Goal: Task Accomplishment & Management: Use online tool/utility

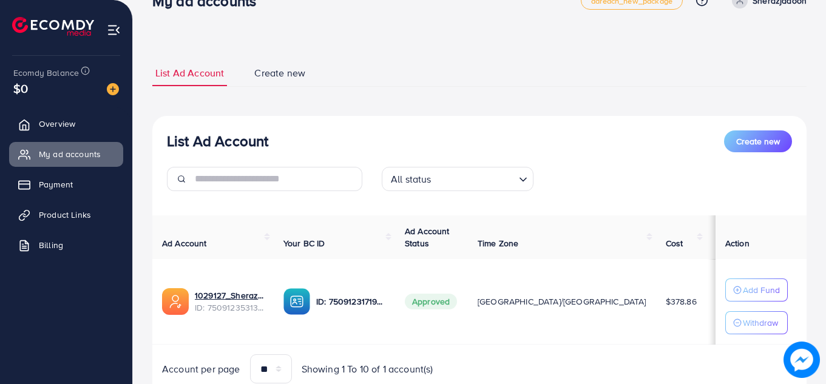
scroll to position [37, 0]
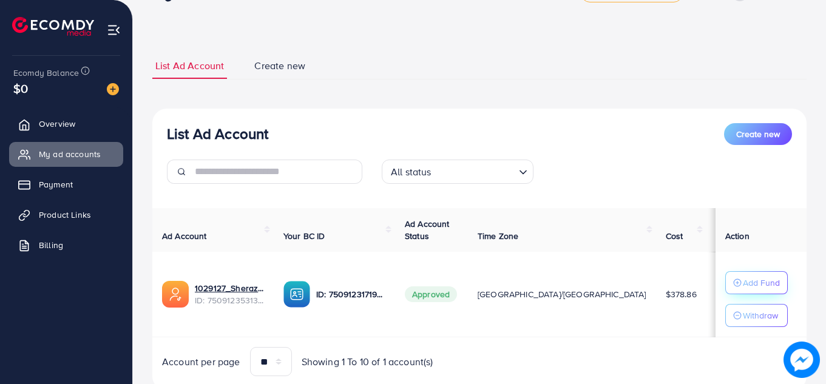
click at [751, 284] on p "Add Fund" at bounding box center [761, 282] width 37 height 15
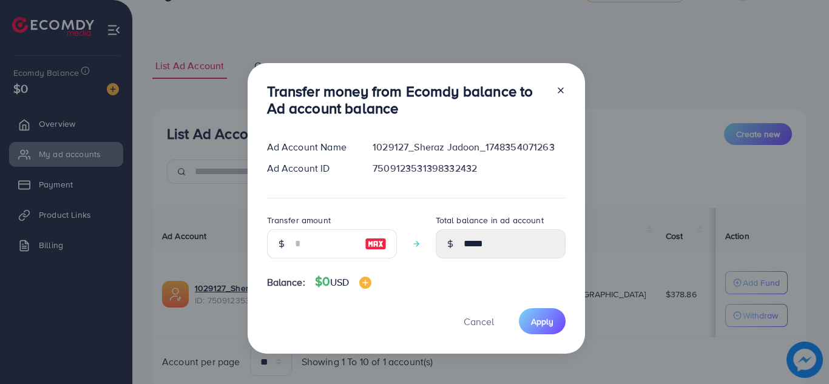
click at [626, 111] on div "Transfer money from Ecomdy balance to Ad account balance Ad Account Name 102912…" at bounding box center [414, 192] width 829 height 384
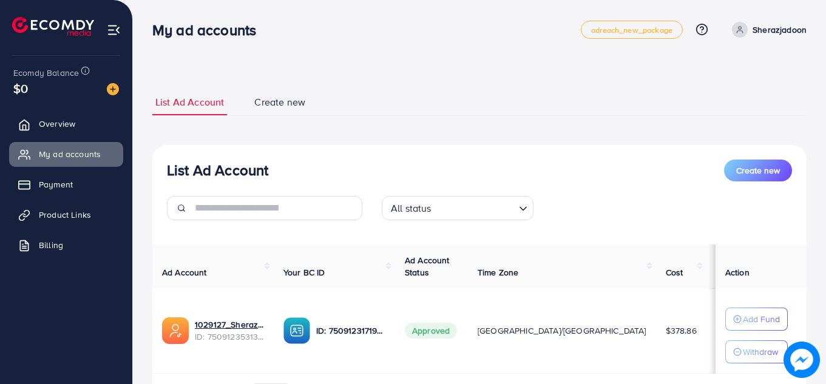
scroll to position [0, 0]
click at [751, 316] on p "Add Fund" at bounding box center [761, 320] width 37 height 15
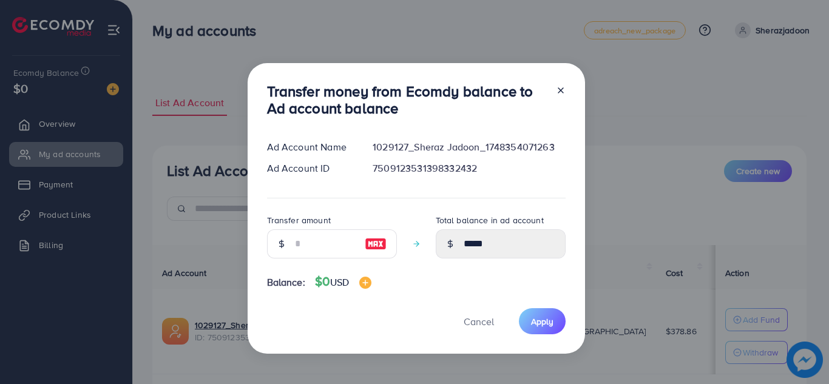
click at [654, 163] on div "Transfer money from Ecomdy balance to Ad account balance Ad Account Name 102912…" at bounding box center [414, 192] width 829 height 384
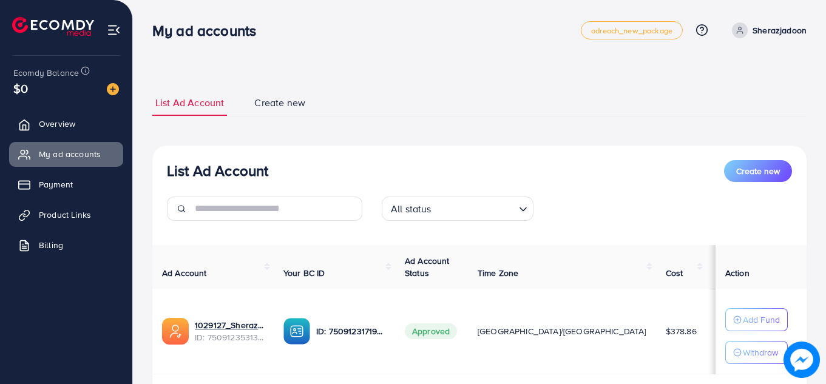
drag, startPoint x: 0, startPoint y: 0, endPoint x: 479, endPoint y: 104, distance: 490.0
click at [496, 121] on div "**********" at bounding box center [479, 259] width 654 height 338
